Goal: Information Seeking & Learning: Learn about a topic

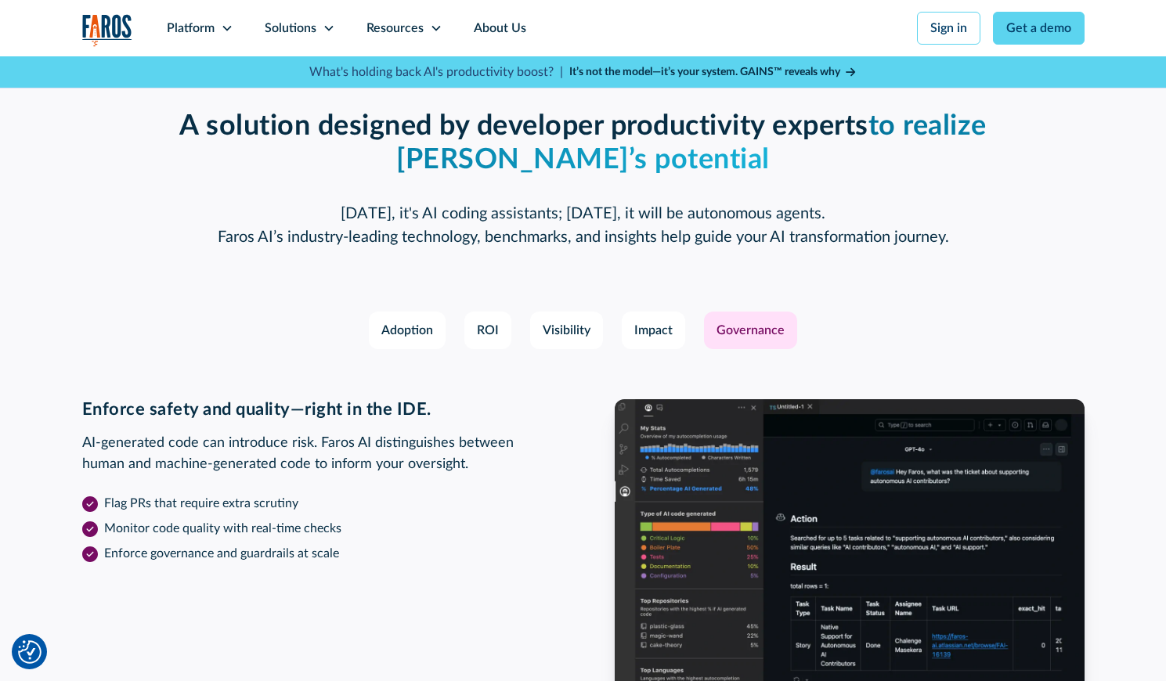
scroll to position [2505, 0]
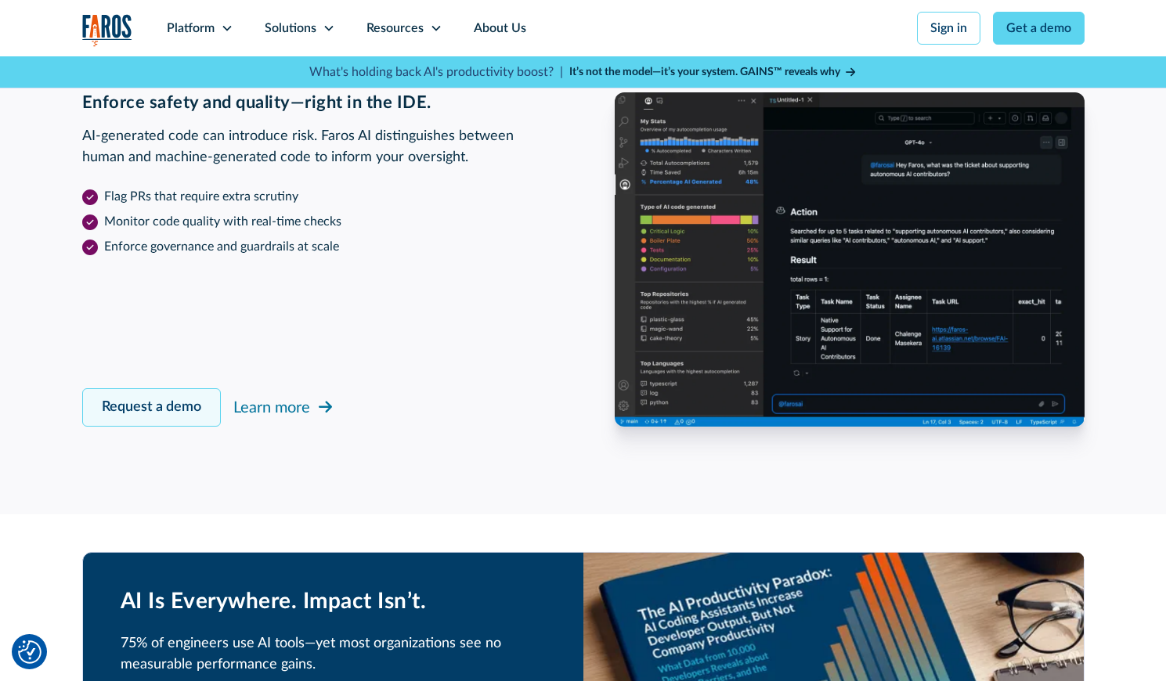
click at [178, 403] on link "Request a demo" at bounding box center [151, 407] width 139 height 38
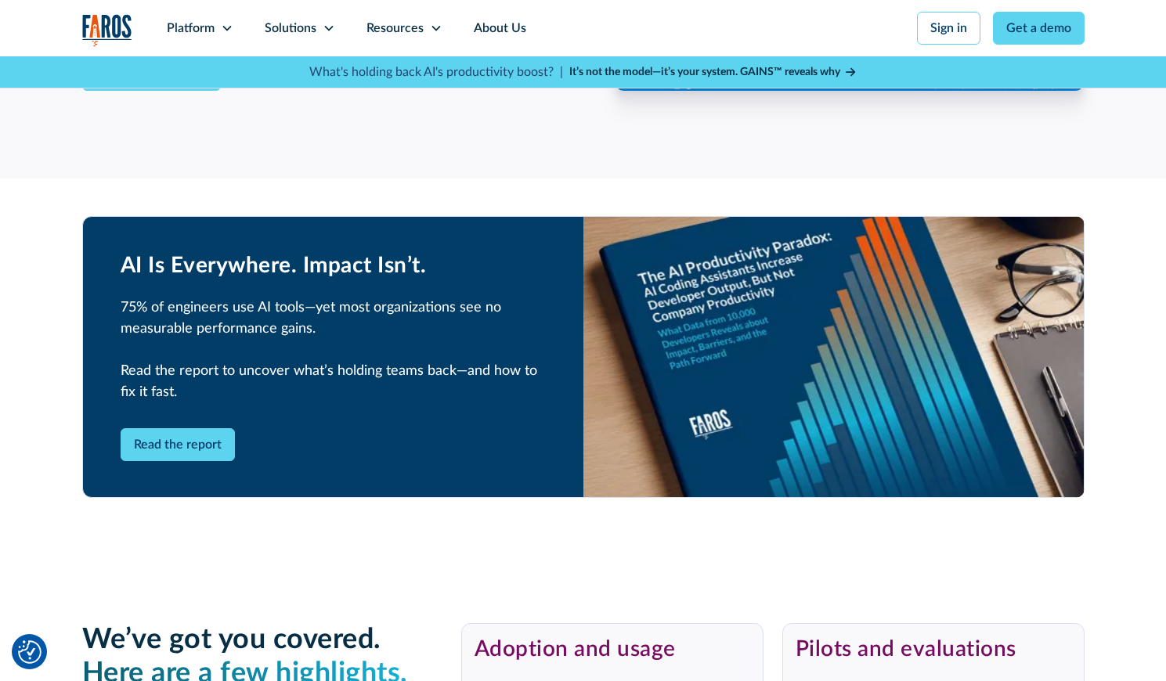
scroll to position [2833, 0]
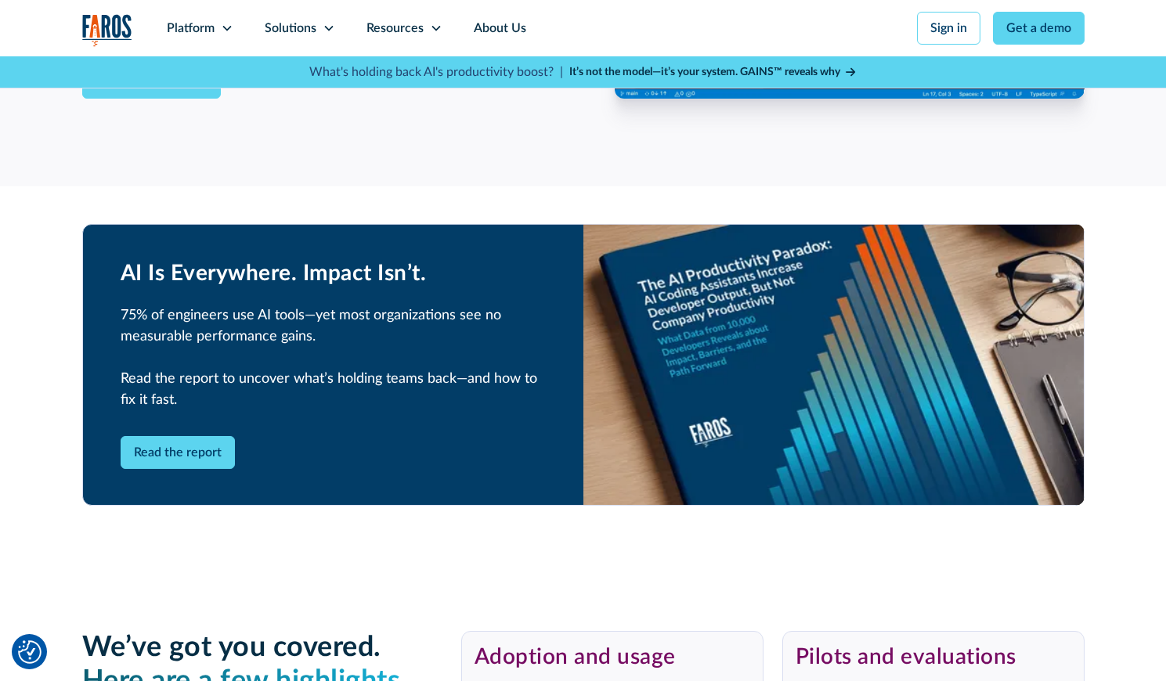
click at [776, 72] on strong "It’s not the model—it’s your system. GAINS™ reveals why" at bounding box center [704, 72] width 271 height 11
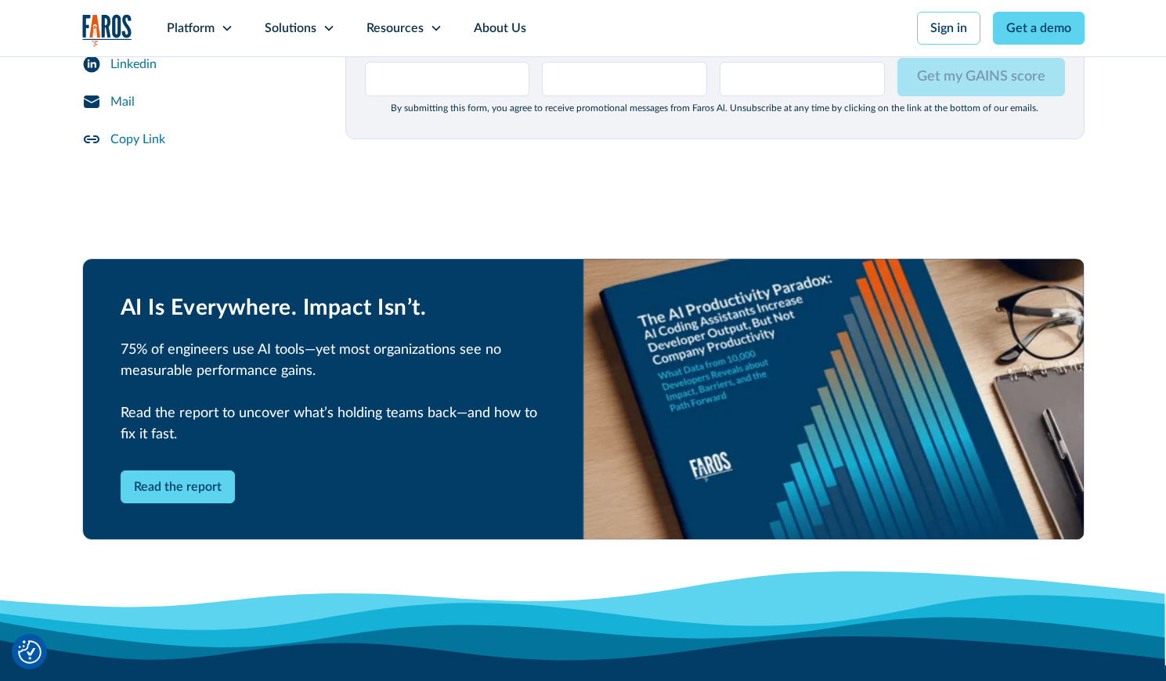
scroll to position [2192, 0]
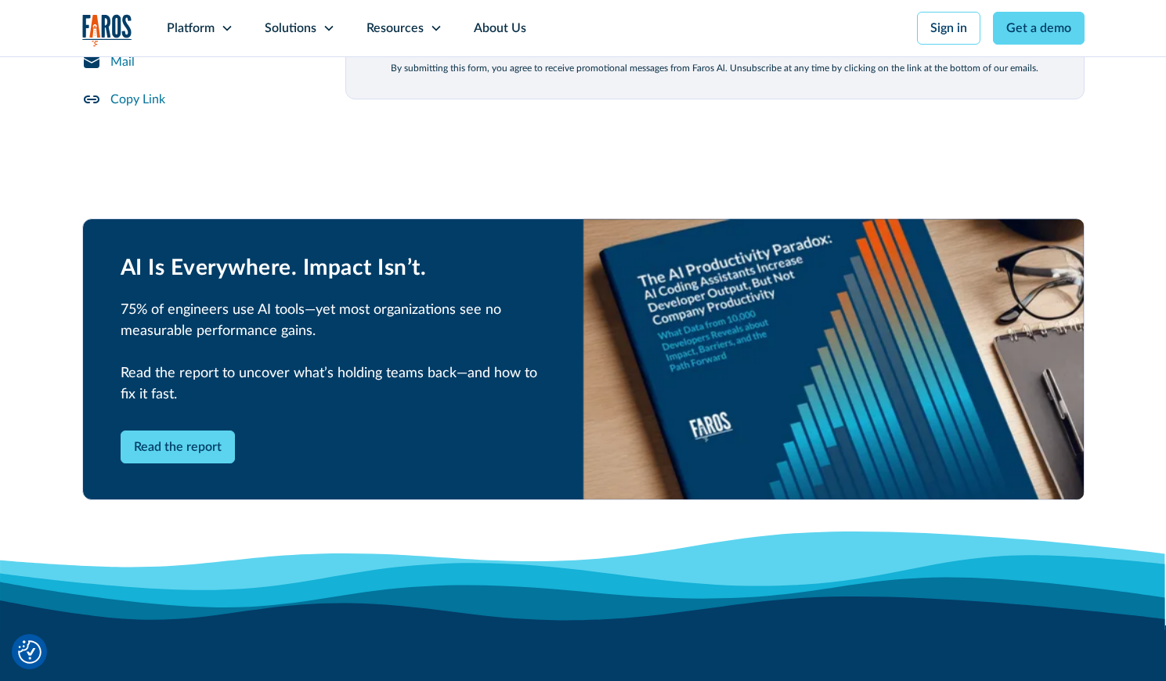
click at [337, 431] on div "Read the report" at bounding box center [333, 447] width 425 height 33
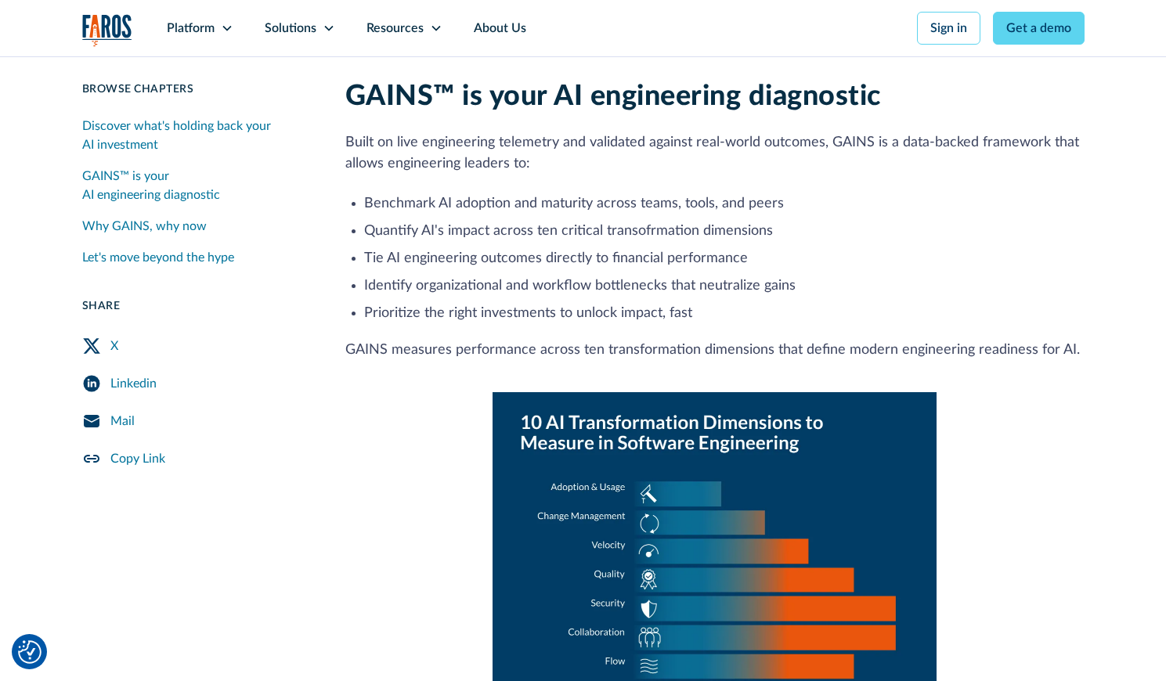
scroll to position [730, 0]
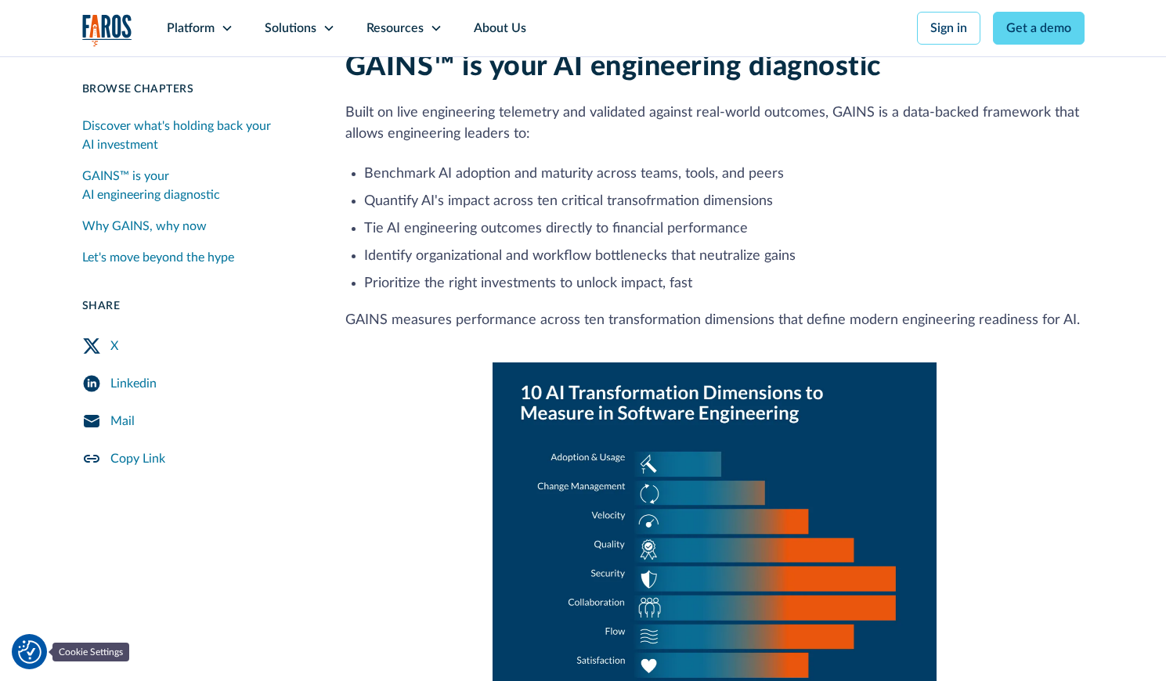
click at [34, 655] on img "Cookie Settings" at bounding box center [29, 651] width 23 height 23
